Goal: Information Seeking & Learning: Find specific page/section

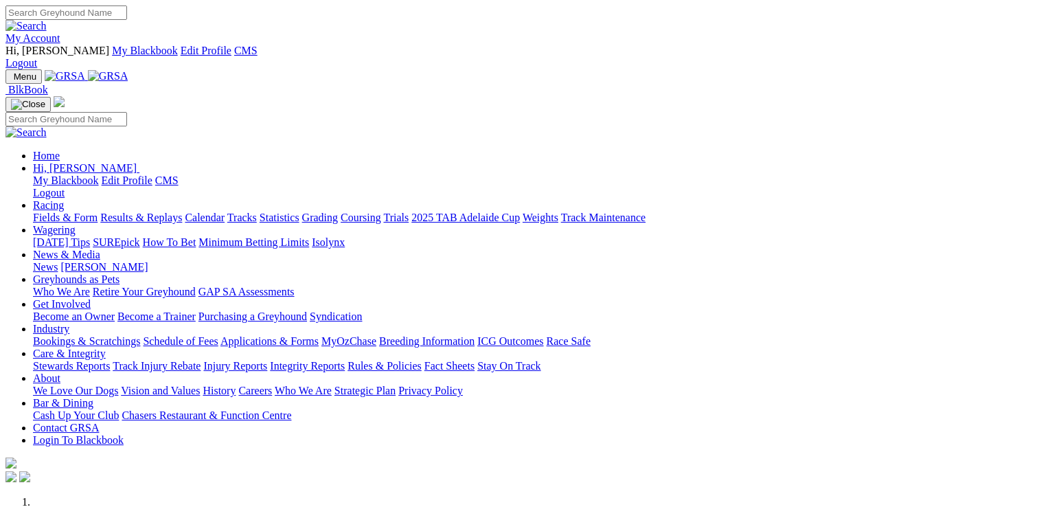
click at [110, 360] on link "Stewards Reports" at bounding box center [71, 366] width 77 height 12
